Goal: Find specific page/section: Find specific page/section

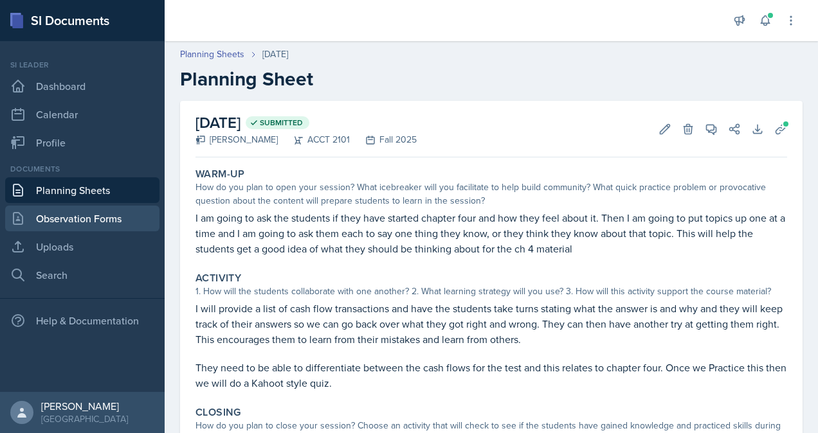
scroll to position [83, 0]
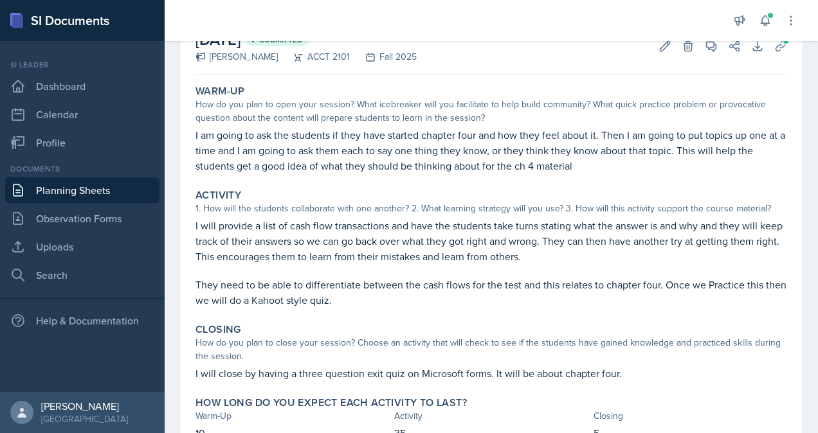
click at [35, 193] on link "Planning Sheets" at bounding box center [82, 190] width 154 height 26
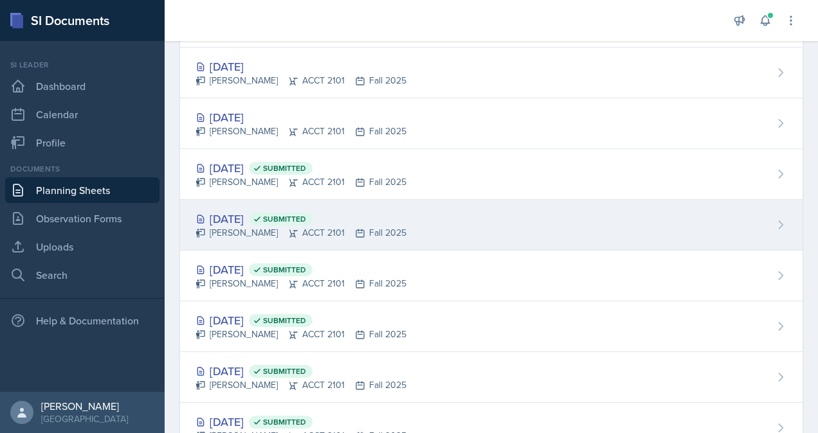
click at [278, 226] on div "[DATE] Submitted" at bounding box center [300, 218] width 211 height 17
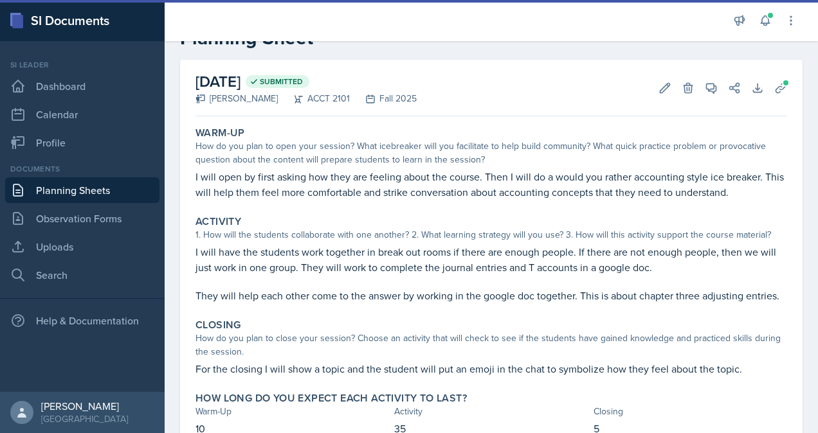
scroll to position [48, 0]
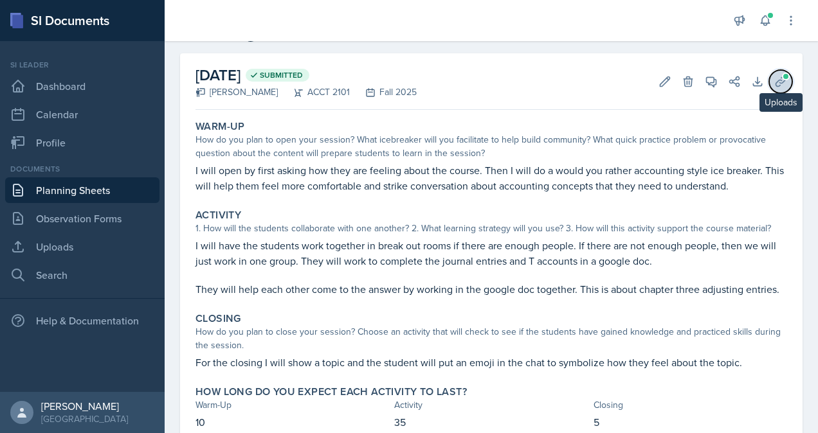
click at [774, 80] on icon at bounding box center [780, 81] width 13 height 13
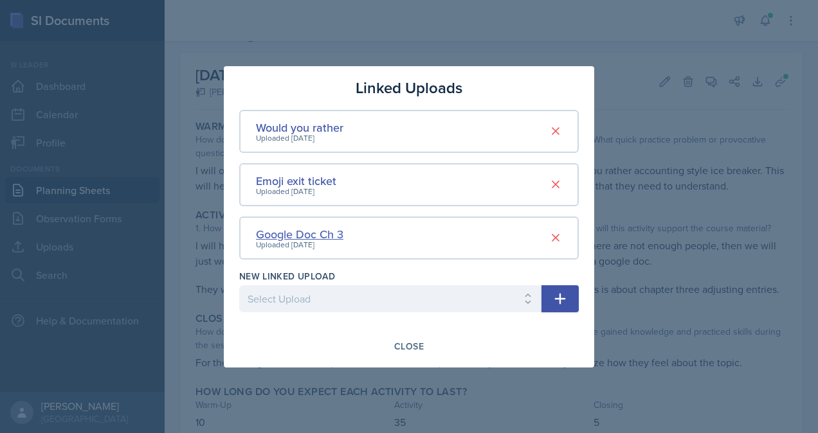
click at [283, 236] on div "Google Doc Ch 3" at bounding box center [299, 234] width 87 height 17
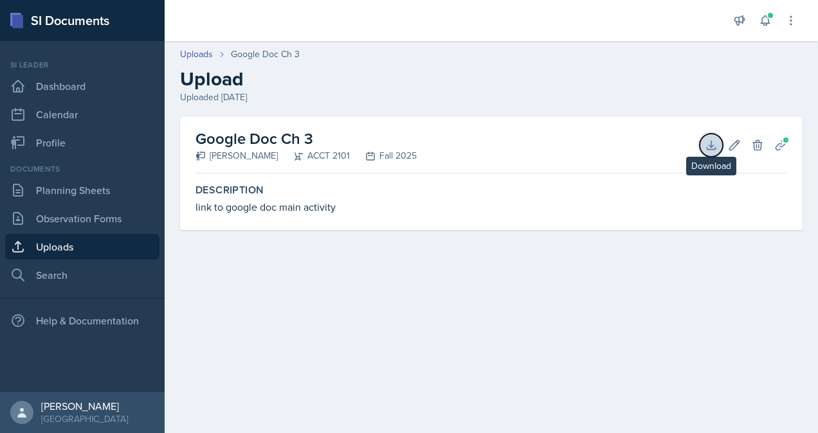
click at [709, 143] on icon at bounding box center [710, 145] width 13 height 13
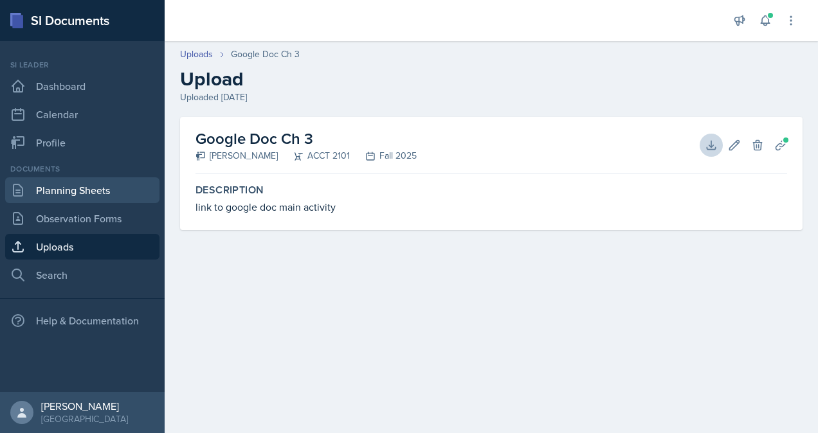
click at [51, 190] on link "Planning Sheets" at bounding box center [82, 190] width 154 height 26
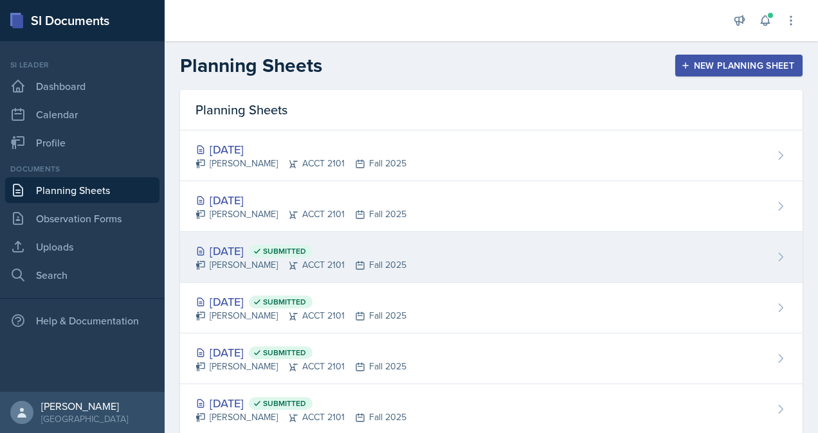
click at [329, 258] on div "[PERSON_NAME] ACCT 2101 Fall 2025" at bounding box center [300, 264] width 211 height 13
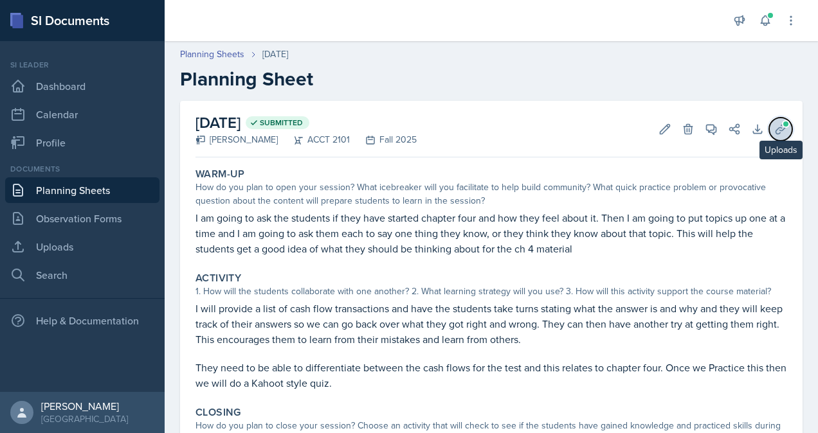
click at [774, 130] on icon at bounding box center [780, 129] width 13 height 13
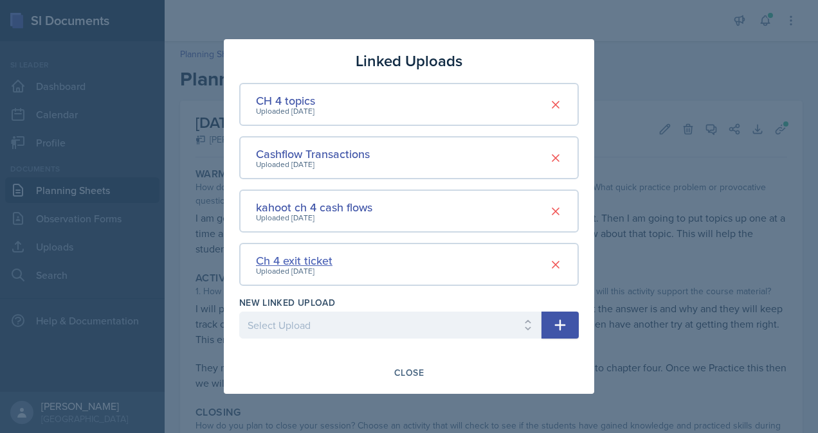
click at [289, 260] on div "Ch 4 exit ticket" at bounding box center [294, 260] width 76 height 17
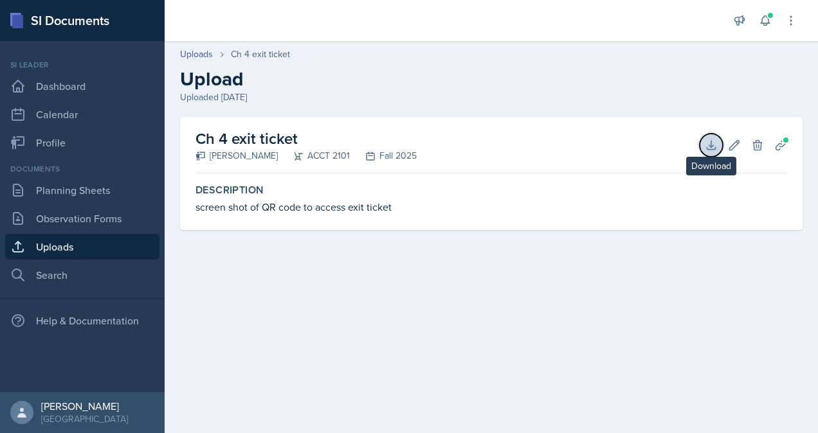
click at [715, 143] on icon at bounding box center [710, 145] width 13 height 13
click at [767, 66] on div "Uploads Ch 4 exit ticket Upload Uploaded [DATE]" at bounding box center [491, 76] width 653 height 57
